Goal: Navigation & Orientation: Find specific page/section

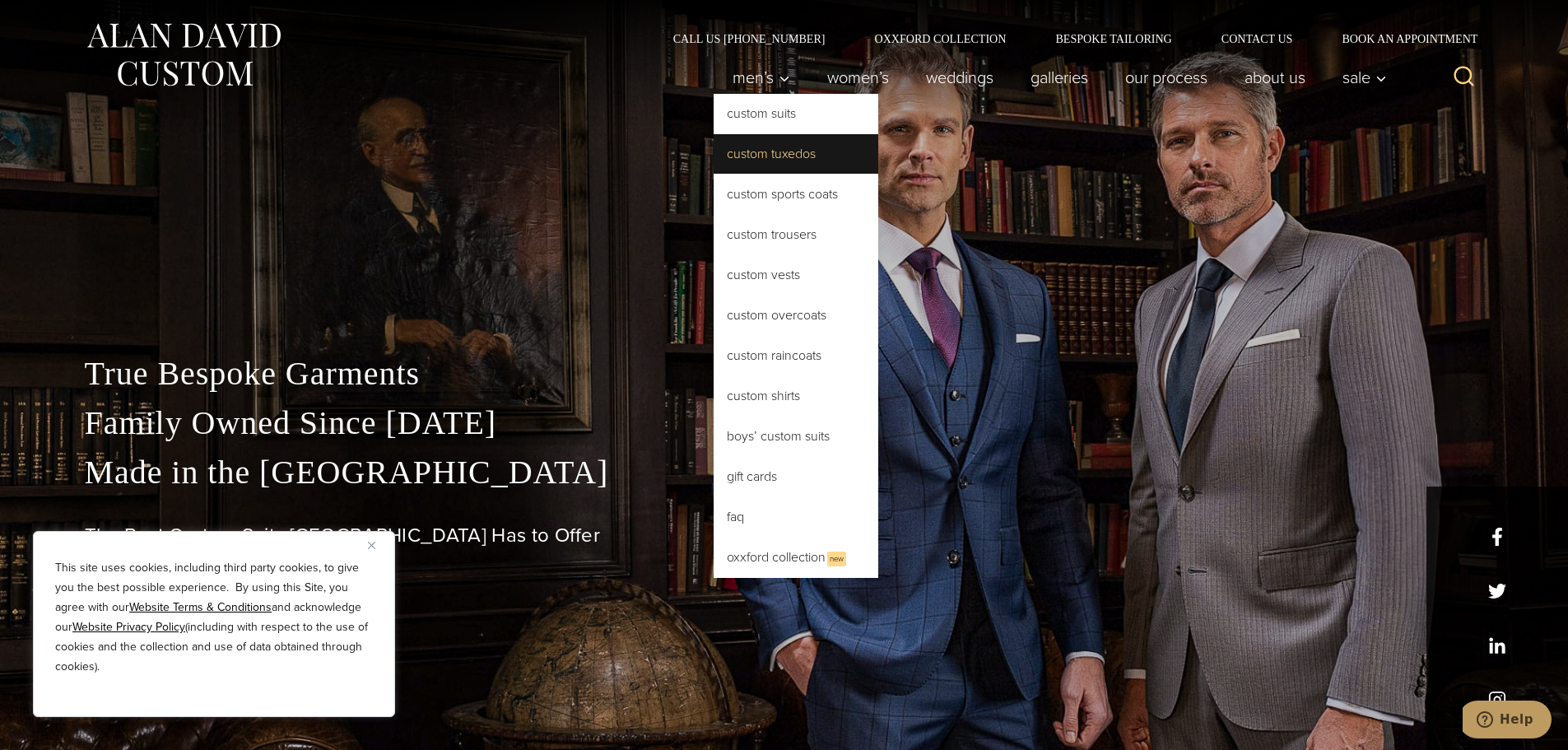
click at [763, 148] on link "Custom Tuxedos" at bounding box center [796, 154] width 164 height 39
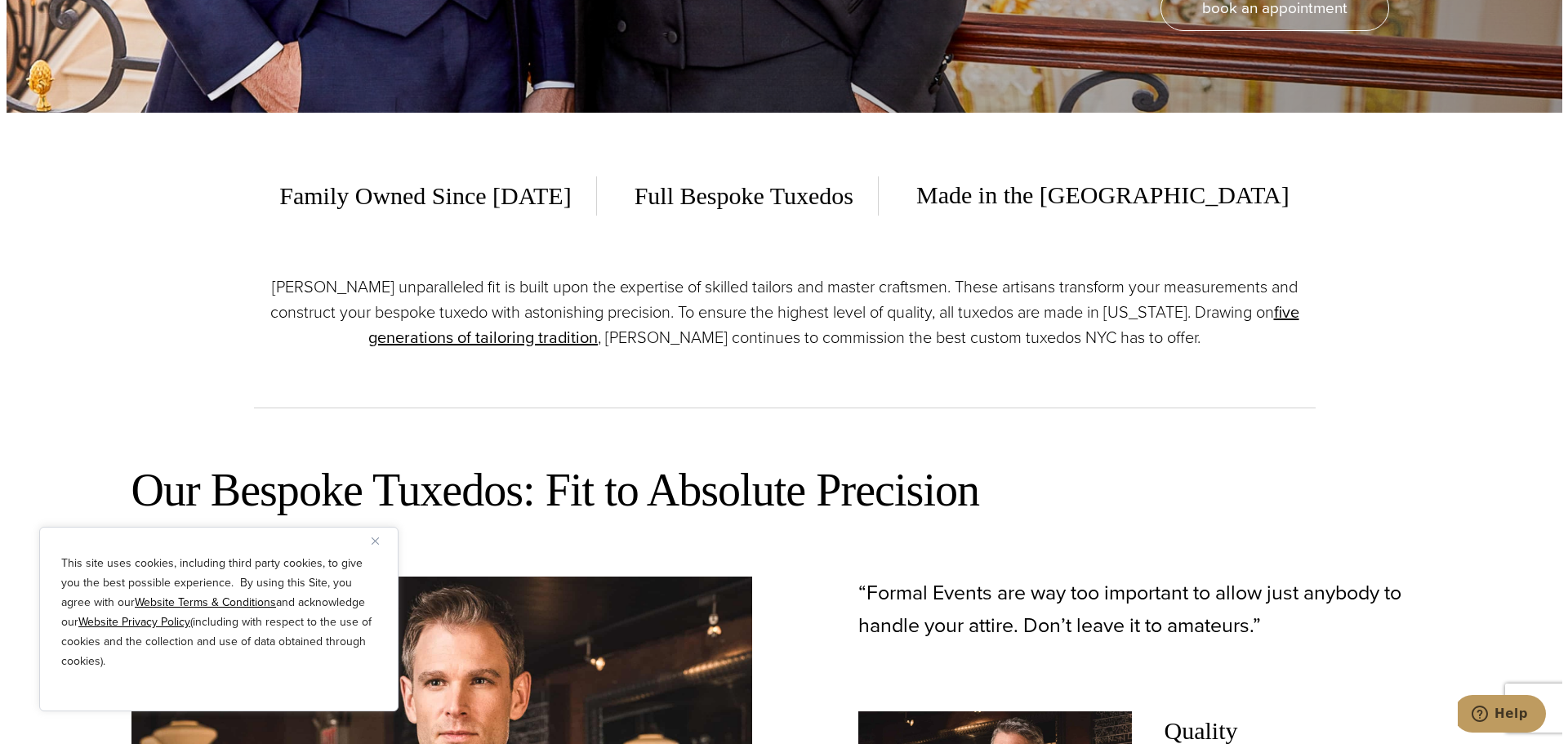
scroll to position [163, 0]
